Goal: Task Accomplishment & Management: Manage account settings

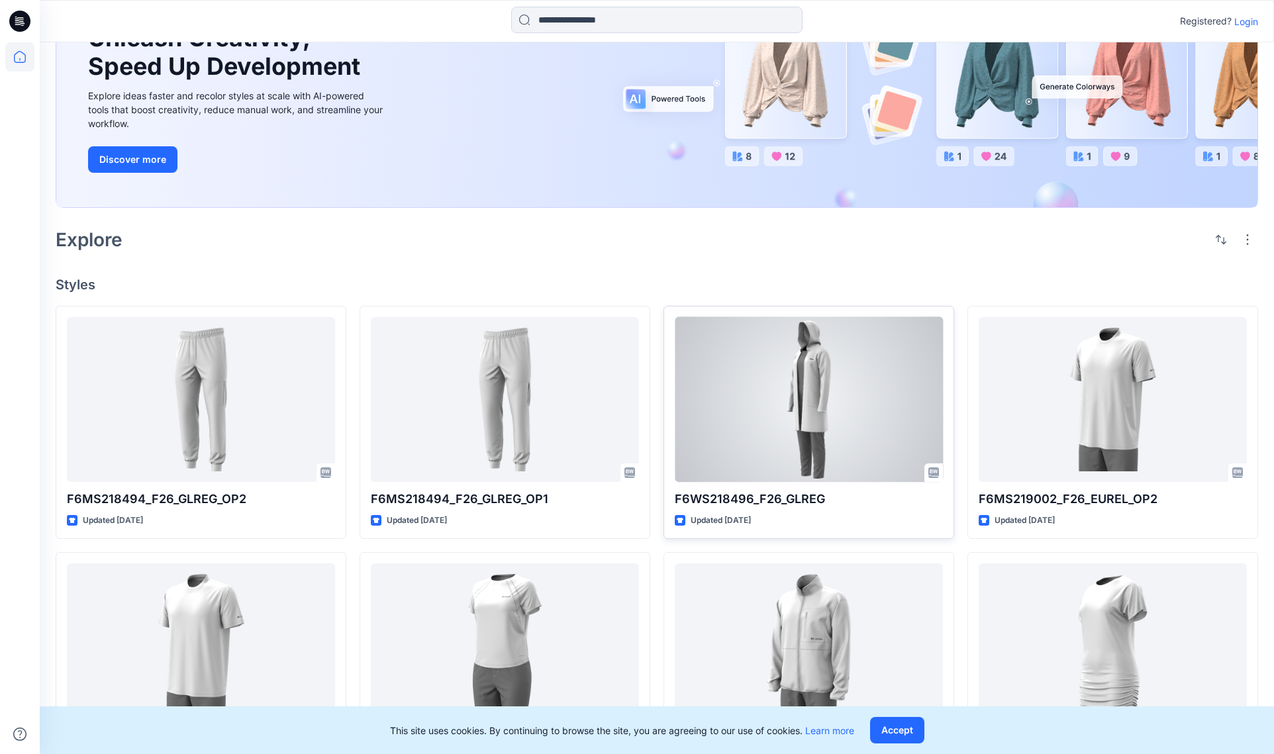
scroll to position [132, 0]
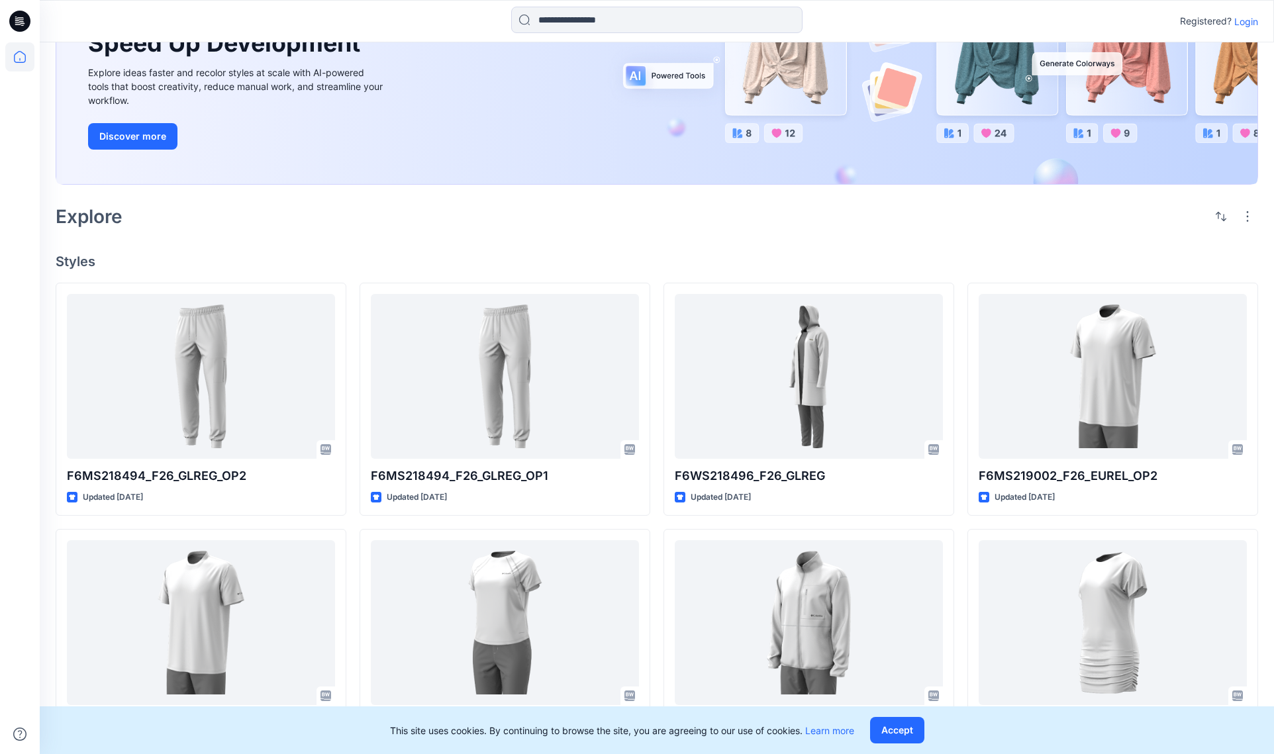
click at [1244, 22] on p "Login" at bounding box center [1246, 22] width 24 height 14
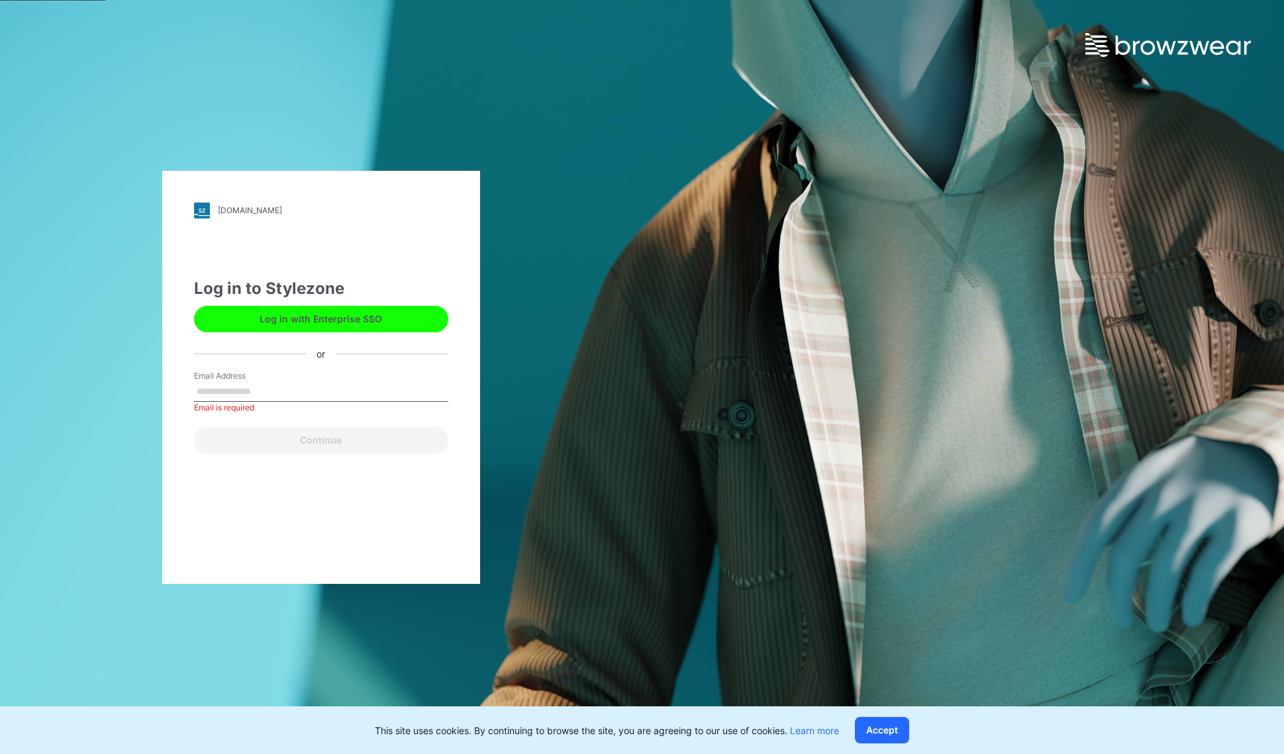
click at [302, 404] on div "Email Address Email is required" at bounding box center [321, 390] width 254 height 40
click at [297, 397] on input "Email Address" at bounding box center [321, 392] width 254 height 20
type input "**********"
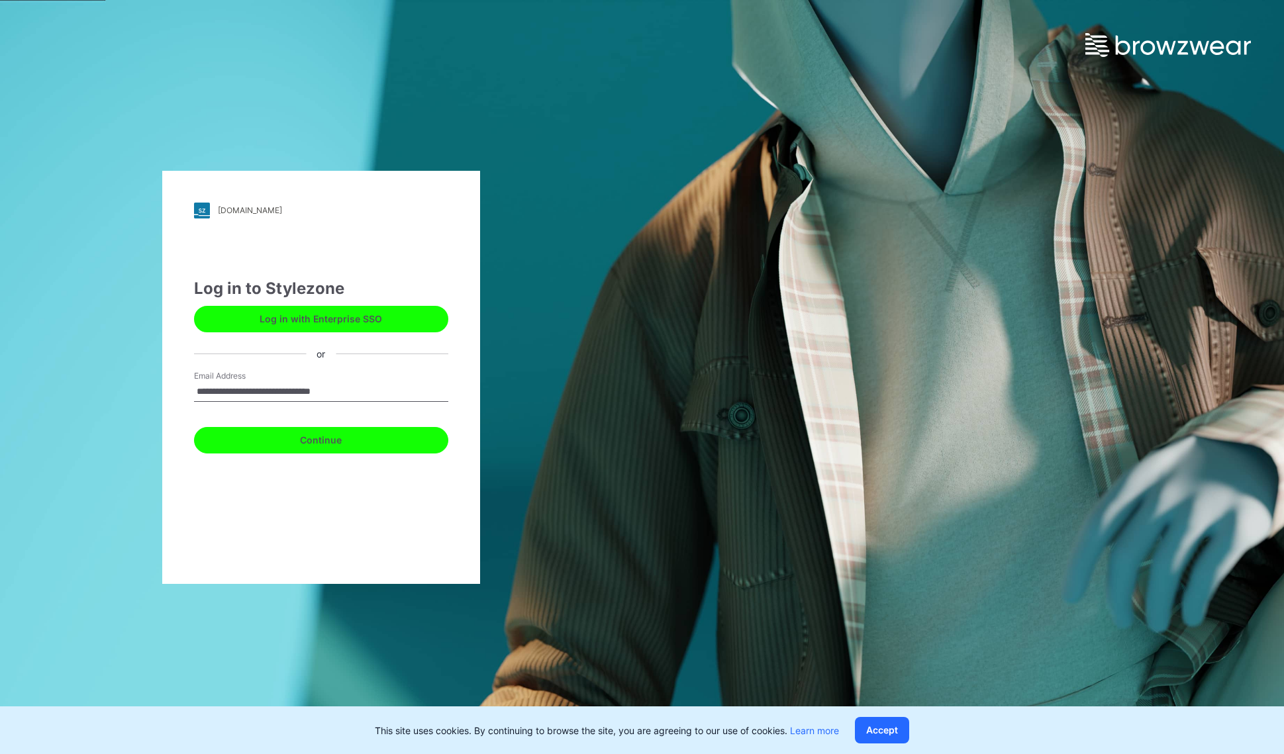
click at [293, 437] on button "Continue" at bounding box center [321, 440] width 254 height 26
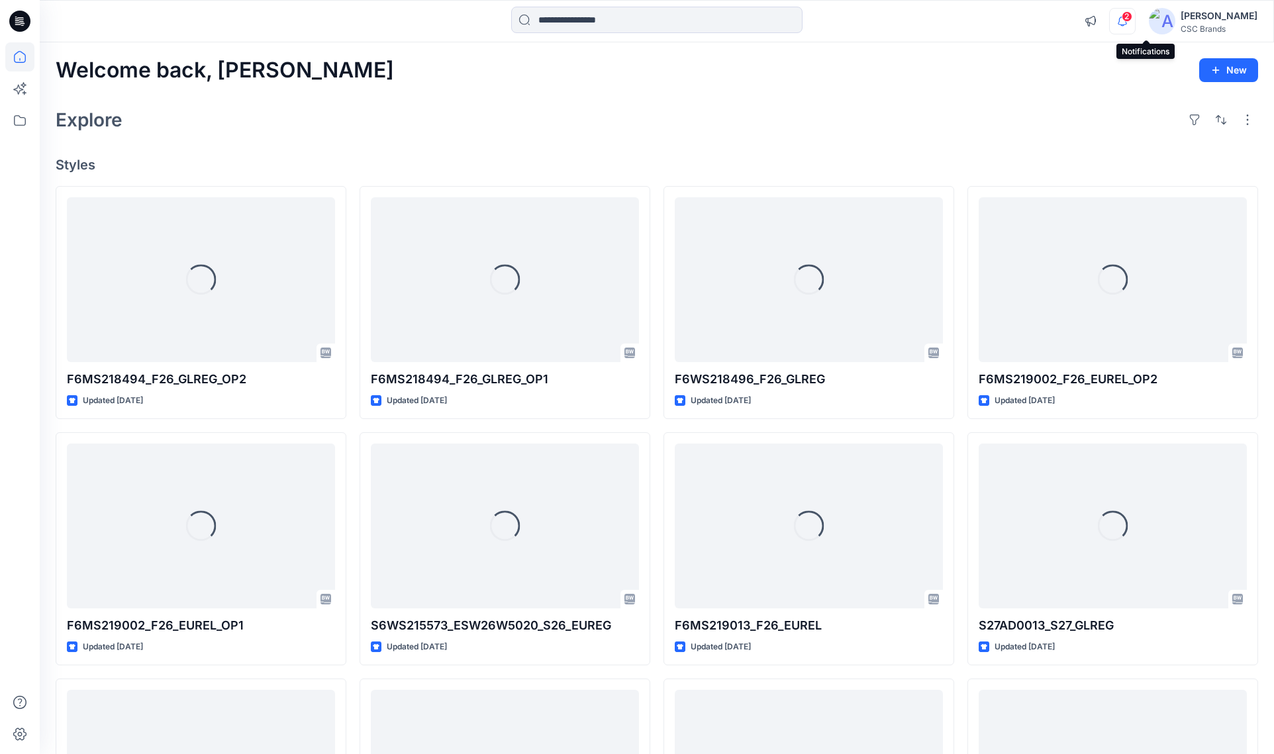
click at [1135, 24] on icon "button" at bounding box center [1122, 21] width 25 height 26
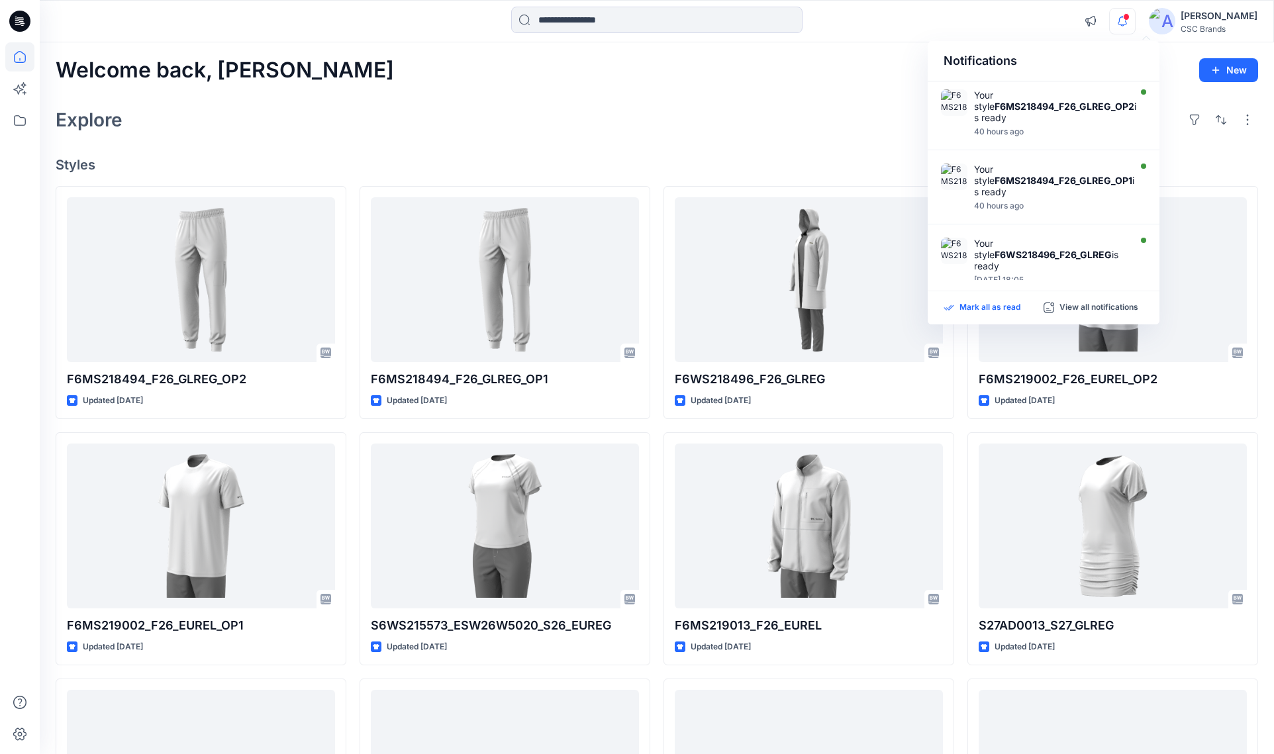
click at [971, 310] on p "Mark all as read" at bounding box center [990, 308] width 61 height 12
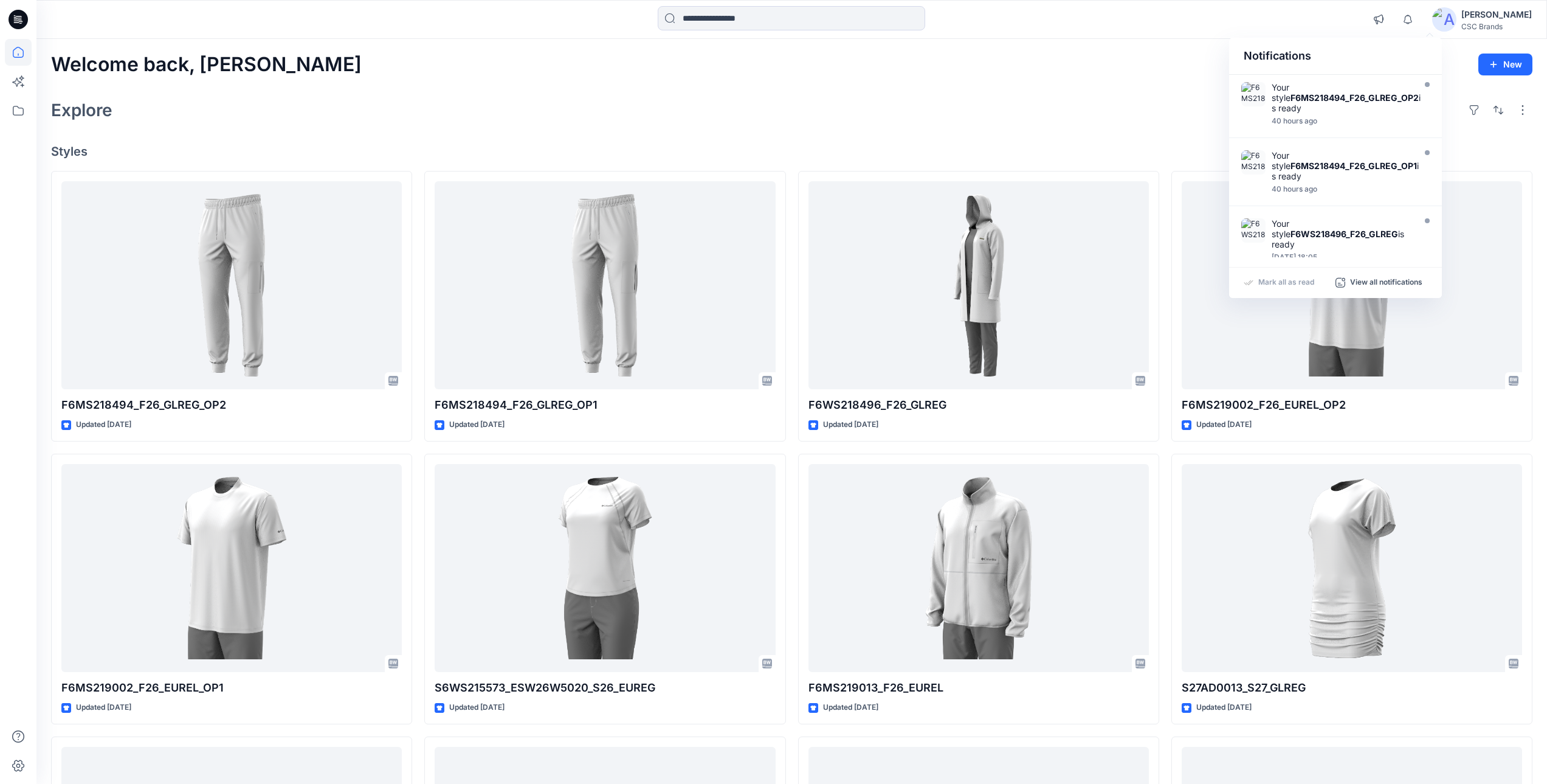
click at [672, 104] on div "Explore" at bounding box center [792, 110] width 1482 height 29
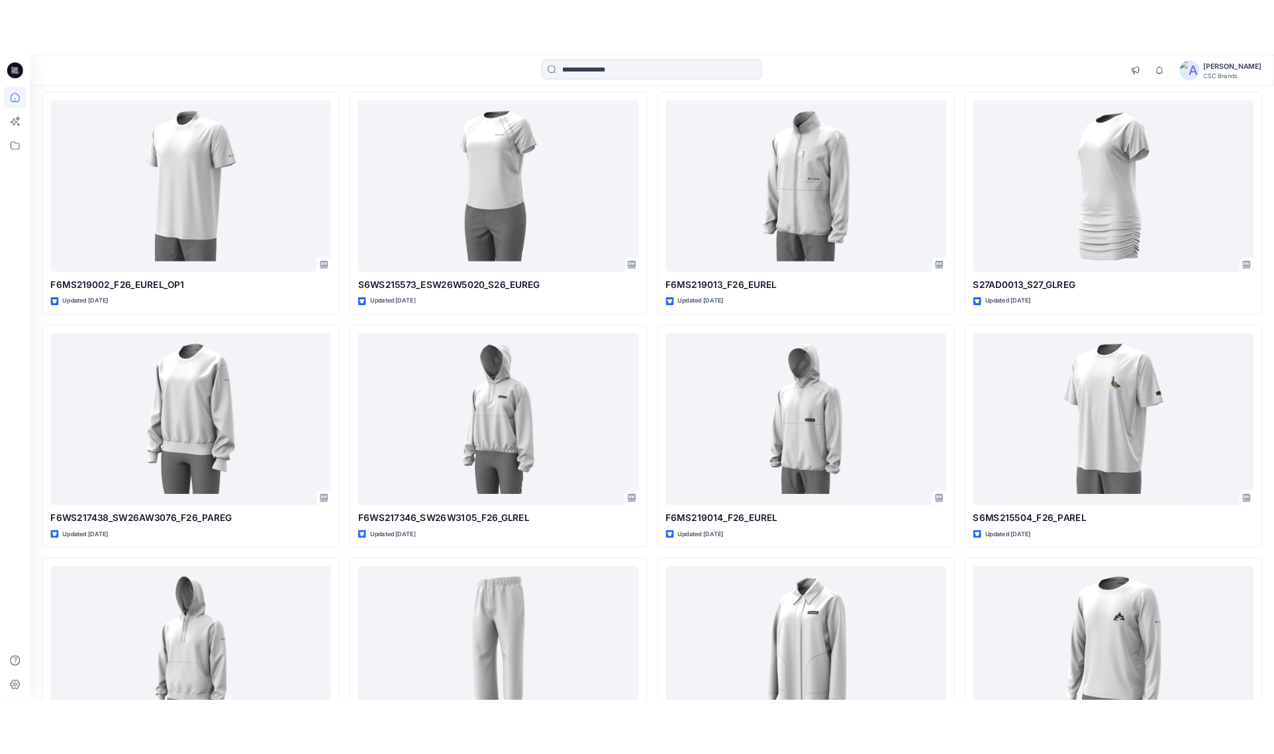
scroll to position [450, 0]
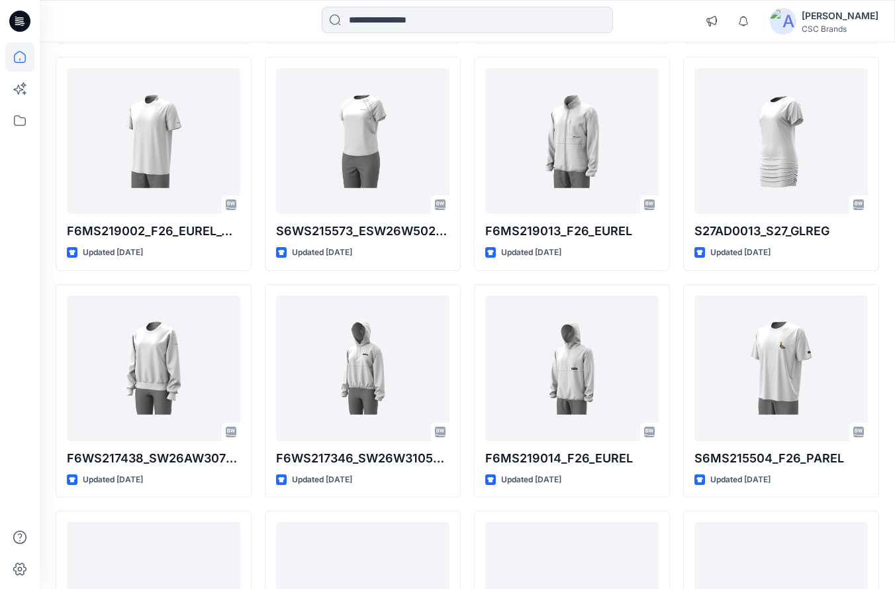
scroll to position [360, 0]
